Goal: Check status

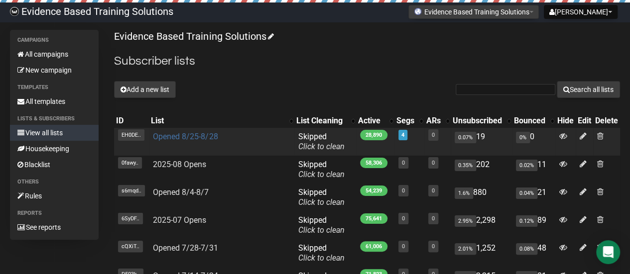
click at [205, 136] on link "Opened 8/25-8/28" at bounding box center [185, 136] width 65 height 9
